Goal: Task Accomplishment & Management: Use online tool/utility

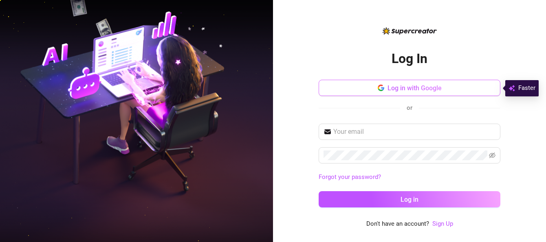
click at [390, 88] on span "Log in with Google" at bounding box center [414, 88] width 54 height 8
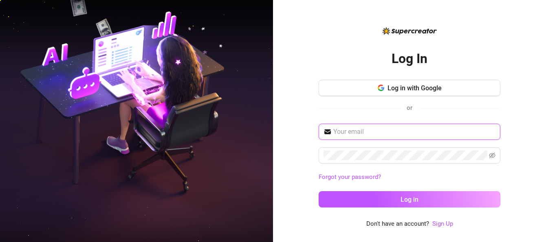
click at [356, 134] on input "text" at bounding box center [414, 132] width 162 height 10
click at [359, 133] on input "kristinejf6543@gmail.com" at bounding box center [414, 132] width 162 height 10
type input "kristinej6543@gmail.com"
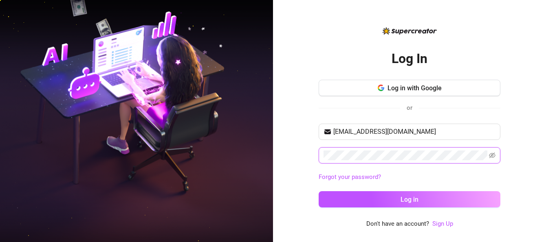
click at [318, 191] on button "Log in" at bounding box center [409, 199] width 182 height 16
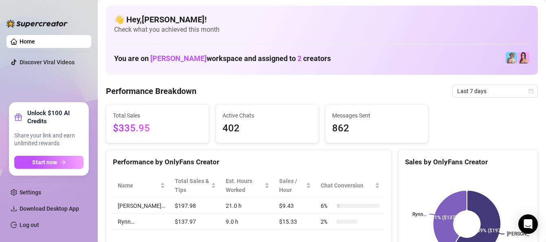
click at [35, 45] on link "Home" at bounding box center [27, 41] width 15 height 7
click at [507, 57] on img at bounding box center [510, 57] width 11 height 11
click at [47, 31] on div at bounding box center [37, 19] width 61 height 24
click at [35, 38] on link "Home" at bounding box center [27, 41] width 15 height 7
click at [24, 41] on link "Home" at bounding box center [27, 41] width 15 height 7
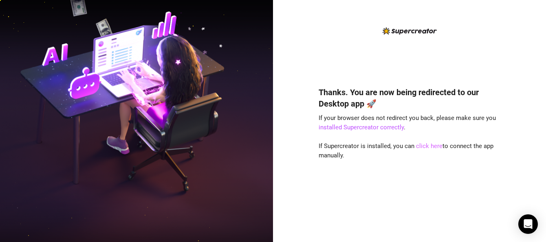
click at [427, 147] on link "click here" at bounding box center [429, 146] width 26 height 7
click at [426, 148] on link "click here" at bounding box center [429, 146] width 26 height 7
click at [432, 145] on link "click here" at bounding box center [429, 146] width 26 height 7
click at [424, 165] on div "Thanks. You are now being redirected to our Desktop app 🚀 If your browser does …" at bounding box center [409, 152] width 182 height 153
click at [384, 128] on link "installed Supercreator correctly" at bounding box center [360, 127] width 85 height 7
